Goal: Navigation & Orientation: Find specific page/section

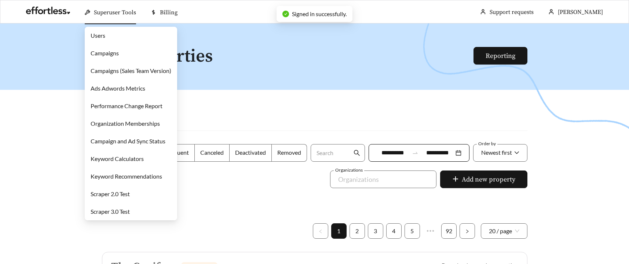
click at [105, 12] on span "Superuser Tools" at bounding box center [115, 12] width 42 height 7
click at [100, 52] on link "Campaigns" at bounding box center [105, 52] width 28 height 7
